Goal: Information Seeking & Learning: Learn about a topic

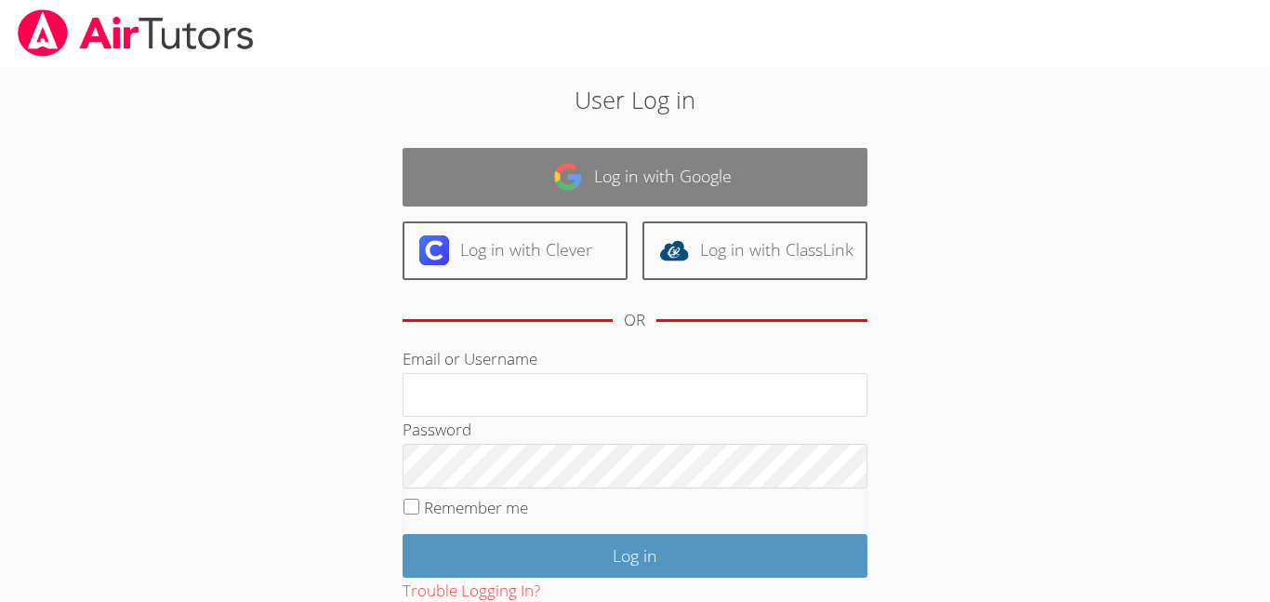
click at [645, 190] on link "Log in with Google" at bounding box center [635, 177] width 465 height 59
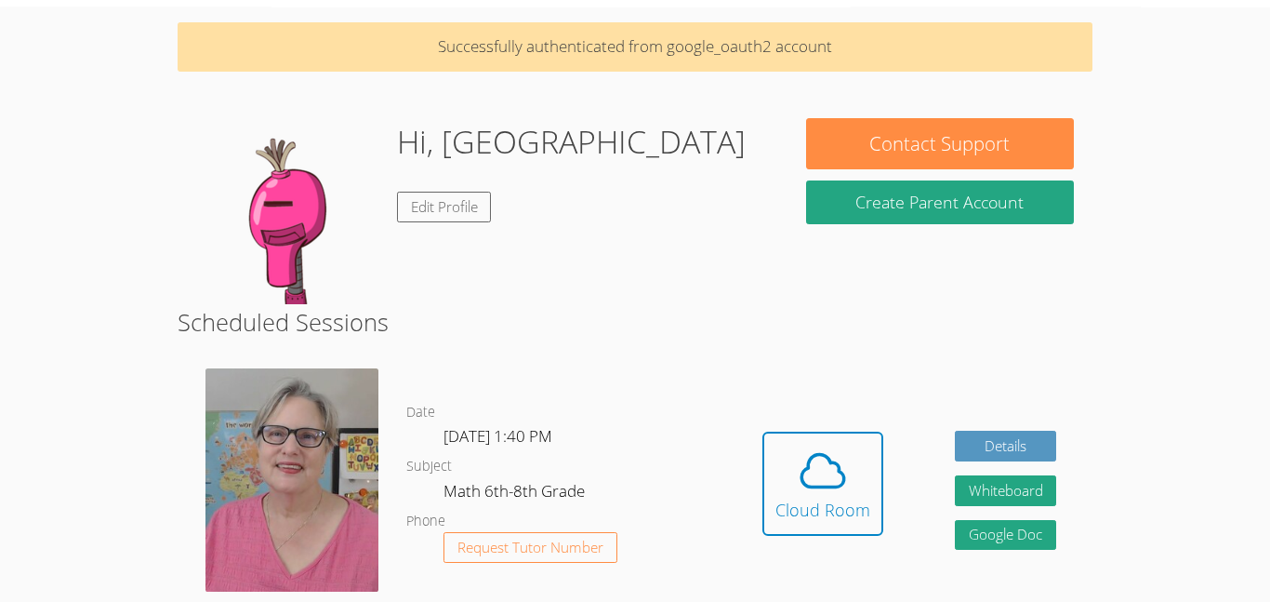
scroll to position [61, 0]
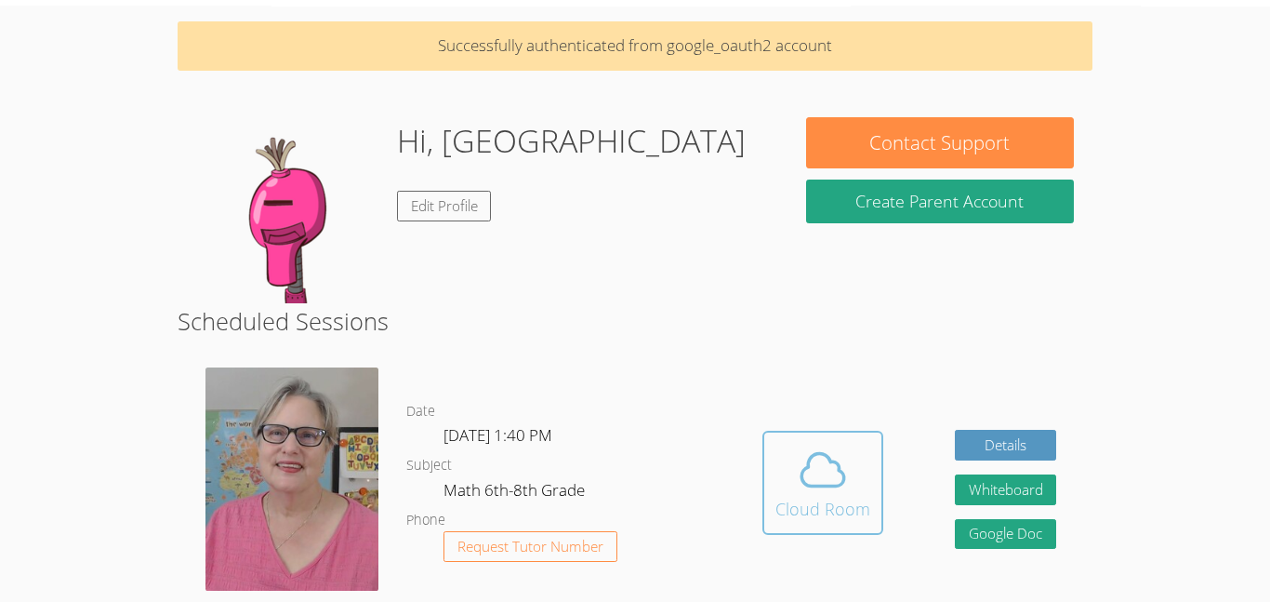
click at [858, 472] on span at bounding box center [823, 470] width 95 height 52
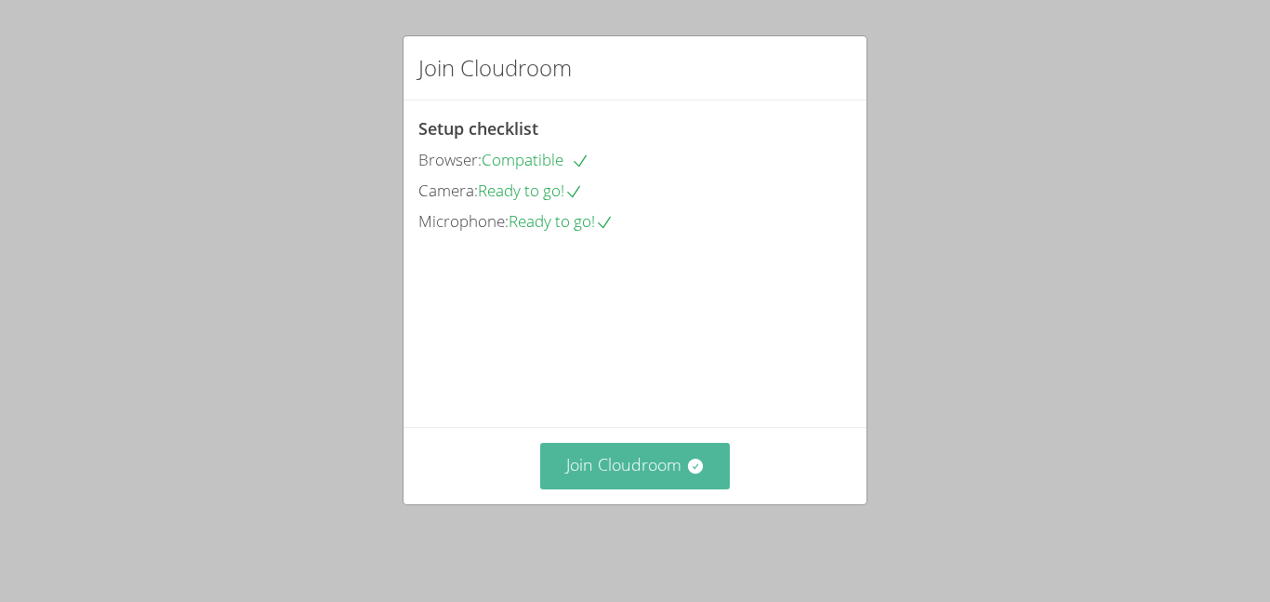
click at [632, 488] on button "Join Cloudroom" at bounding box center [635, 466] width 191 height 46
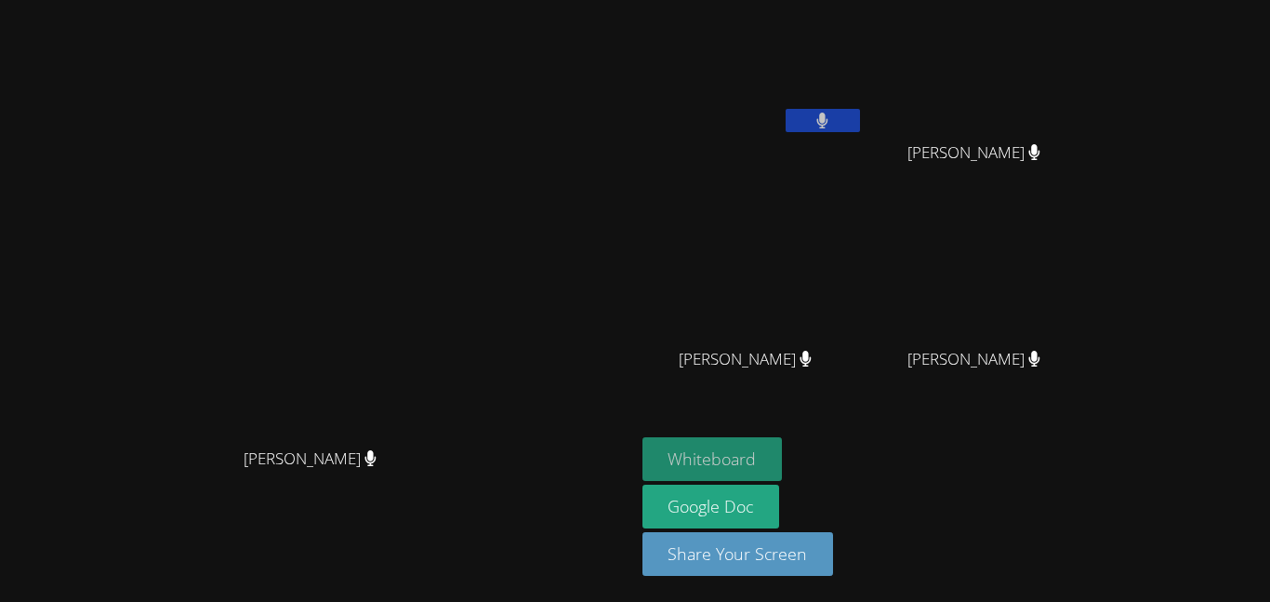
click at [783, 460] on button "Whiteboard" at bounding box center [713, 459] width 140 height 44
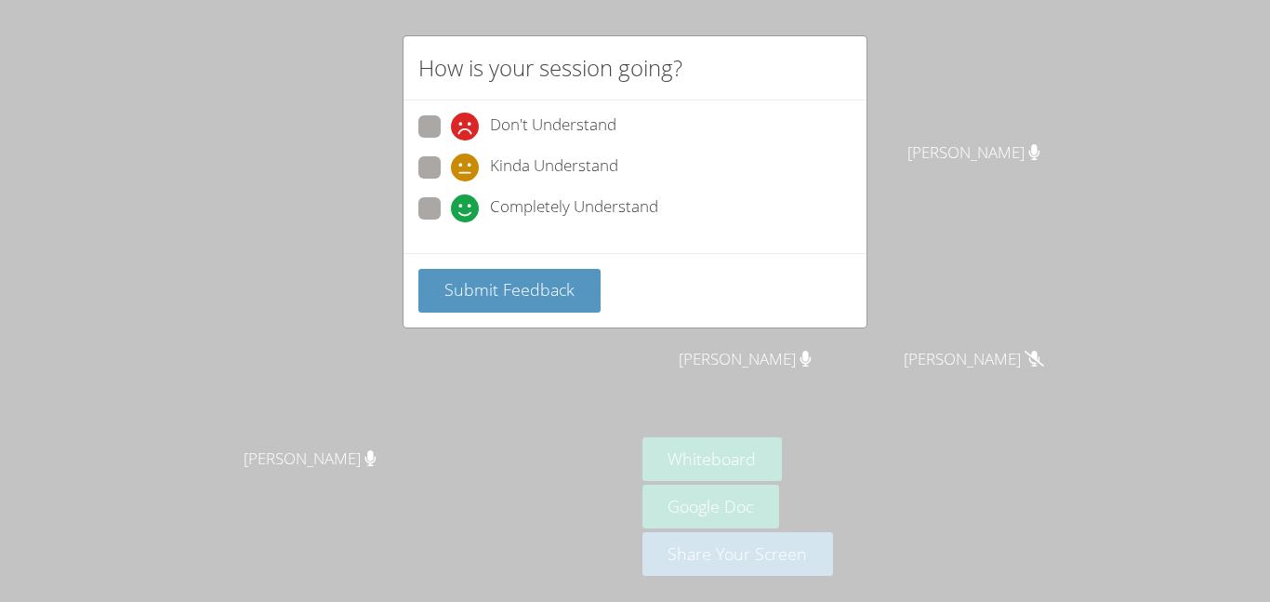
click at [525, 166] on span "Kinda Understand" at bounding box center [554, 167] width 128 height 28
click at [467, 166] on input "Kinda Understand" at bounding box center [459, 164] width 16 height 16
radio input "true"
click at [494, 289] on span "Submit Feedback" at bounding box center [510, 289] width 130 height 22
